Goal: Information Seeking & Learning: Learn about a topic

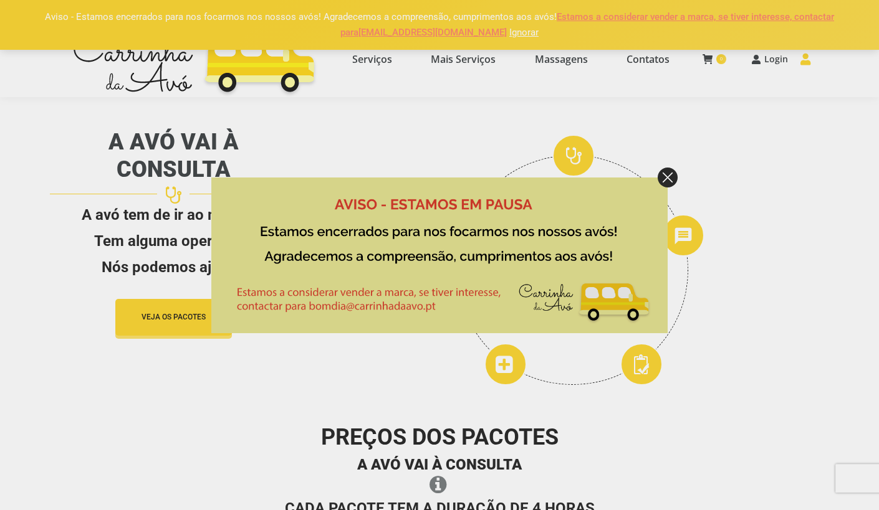
click at [664, 173] on img at bounding box center [667, 178] width 20 height 20
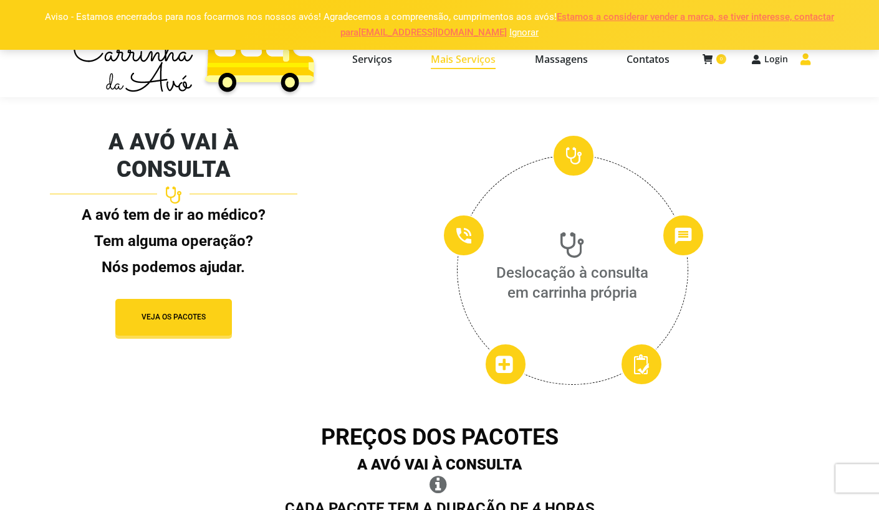
click at [472, 60] on span "Mais Serviços" at bounding box center [463, 59] width 65 height 12
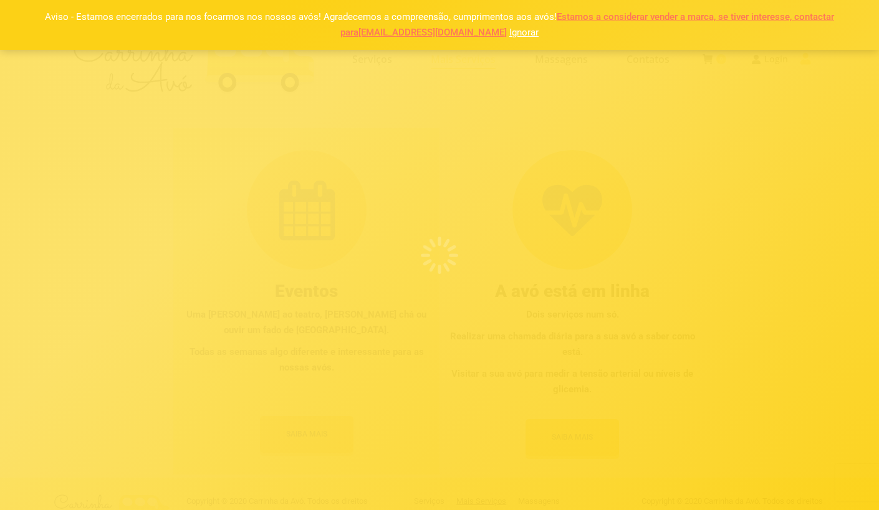
select select "[URL][DOMAIN_NAME]"
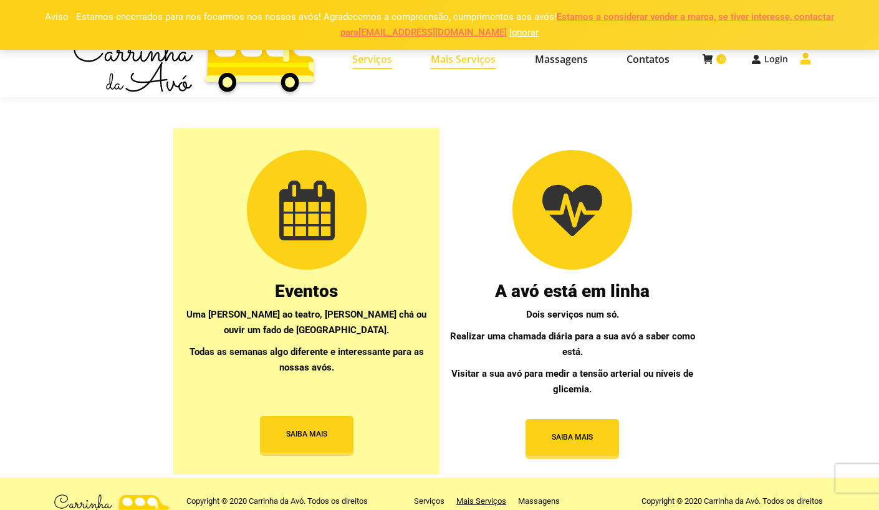
click at [373, 59] on span "Serviços" at bounding box center [372, 59] width 40 height 12
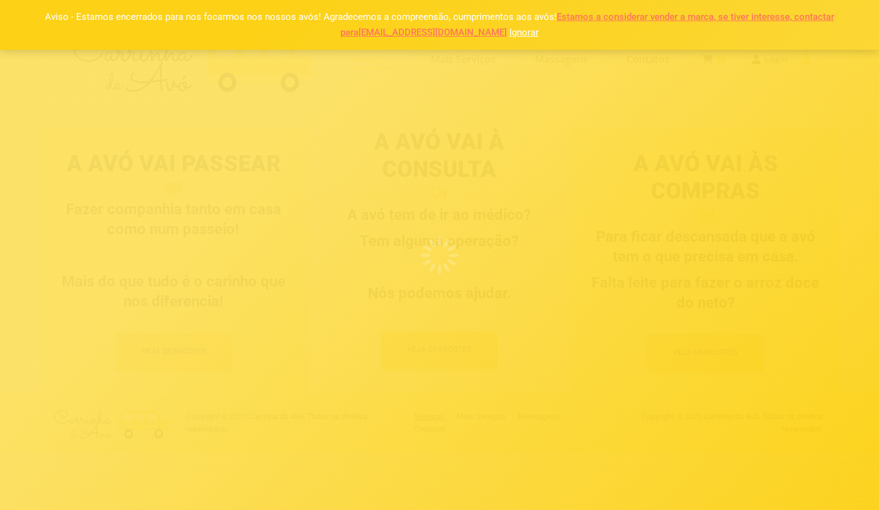
select select "[URL][DOMAIN_NAME]"
